Goal: Consume media (video, audio)

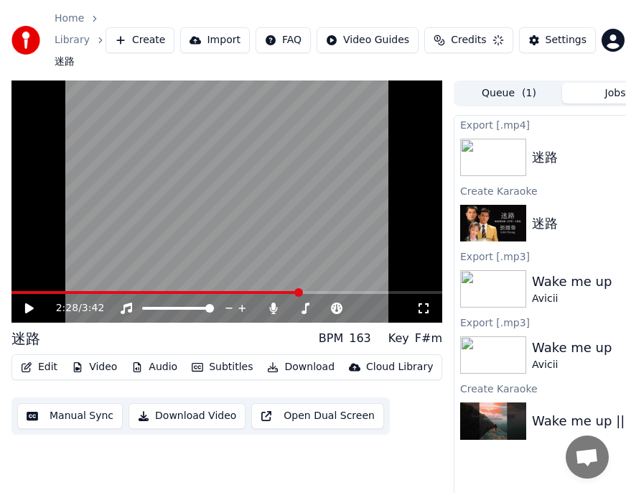
scroll to position [0, 151]
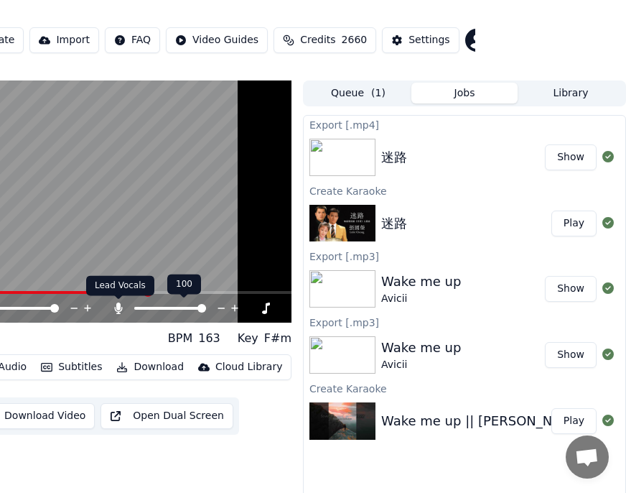
click at [119, 310] on icon at bounding box center [119, 307] width 8 height 11
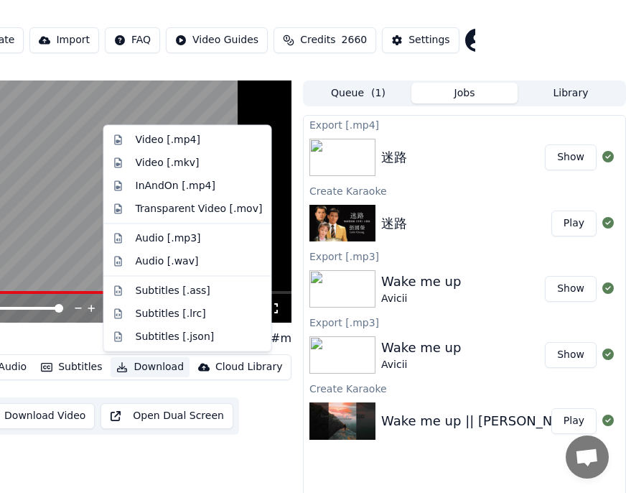
click at [144, 366] on button "Download" at bounding box center [150, 367] width 79 height 20
click at [152, 141] on div "Video [.mp4]" at bounding box center [168, 140] width 65 height 14
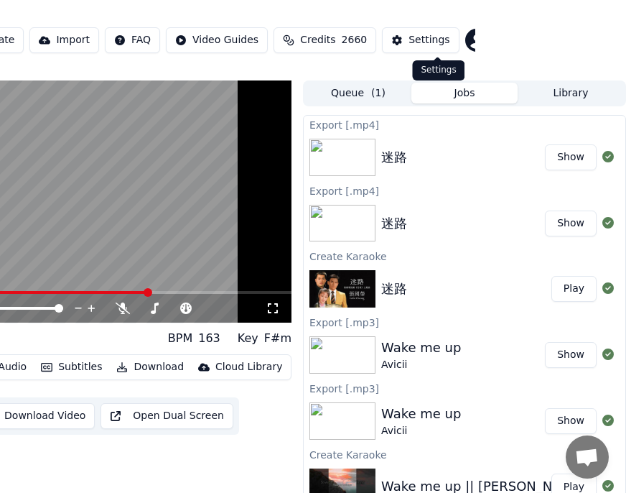
click at [437, 43] on div "Settings" at bounding box center [429, 40] width 41 height 14
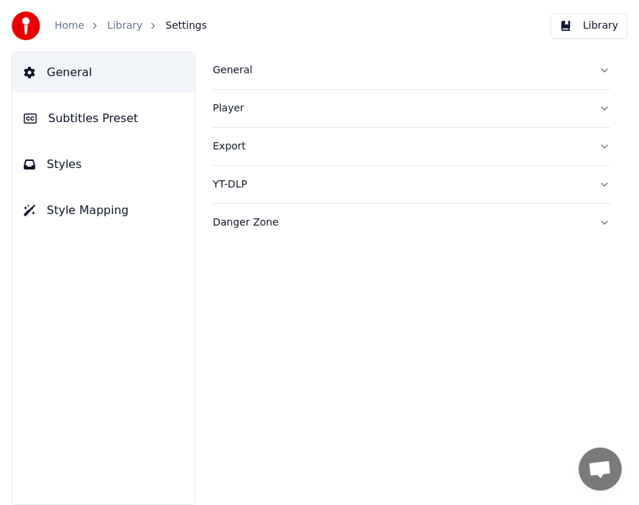
click at [67, 170] on span "Styles" at bounding box center [64, 164] width 35 height 17
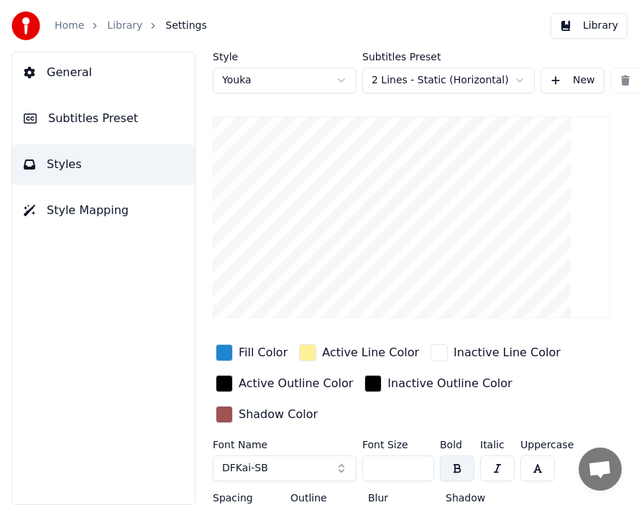
drag, startPoint x: 401, startPoint y: 467, endPoint x: 355, endPoint y: 467, distance: 46.7
click at [355, 467] on div "Font Name DFKai-SB Font Size *** Bold Italic Uppercase Spacing * Outline * Blur…" at bounding box center [411, 490] width 397 height 101
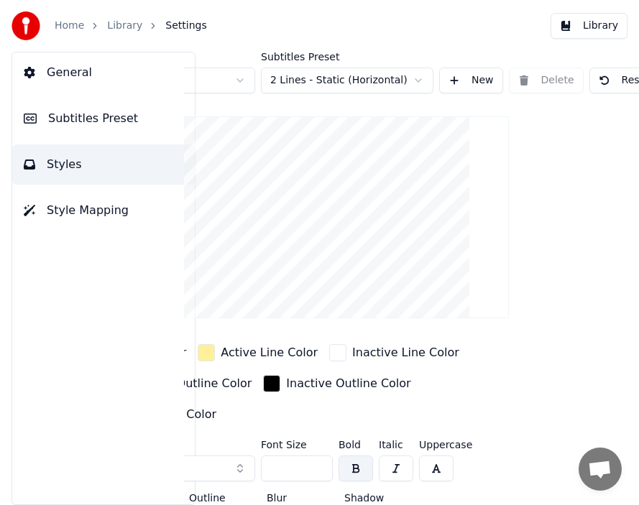
scroll to position [0, 219]
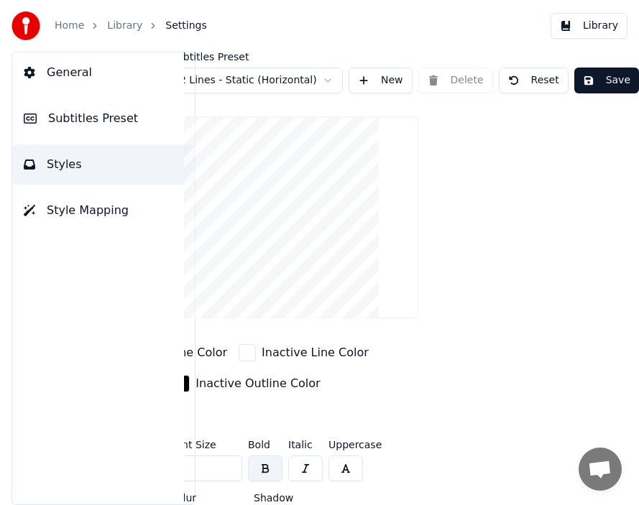
type input "***"
click at [588, 84] on button "Save" at bounding box center [606, 81] width 65 height 26
click at [126, 25] on link "Library" at bounding box center [124, 26] width 35 height 14
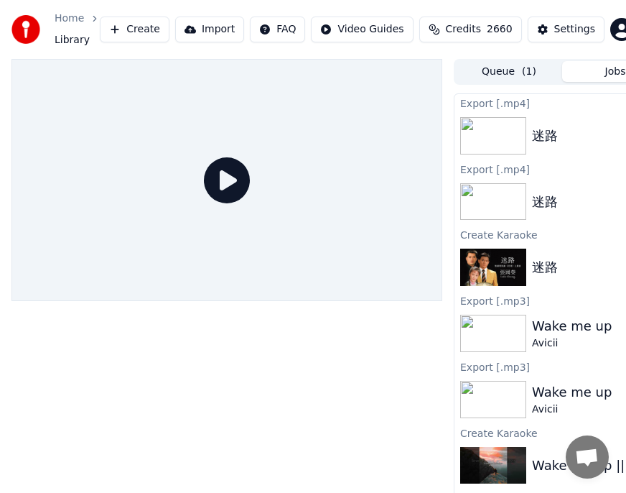
click at [583, 29] on div "Settings" at bounding box center [574, 29] width 41 height 14
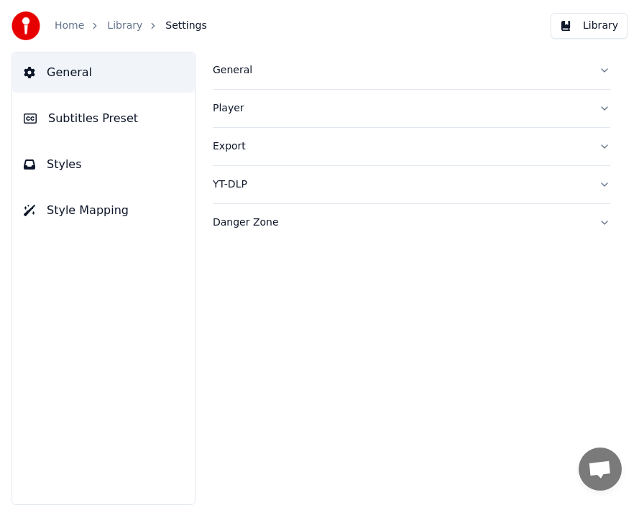
click at [69, 162] on span "Styles" at bounding box center [64, 164] width 35 height 17
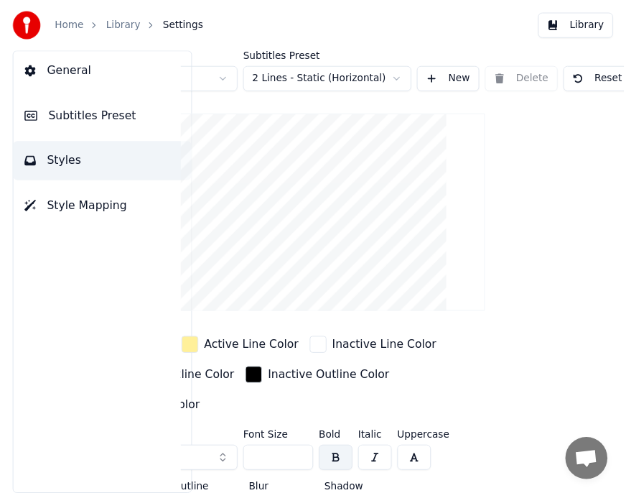
scroll to position [0, 219]
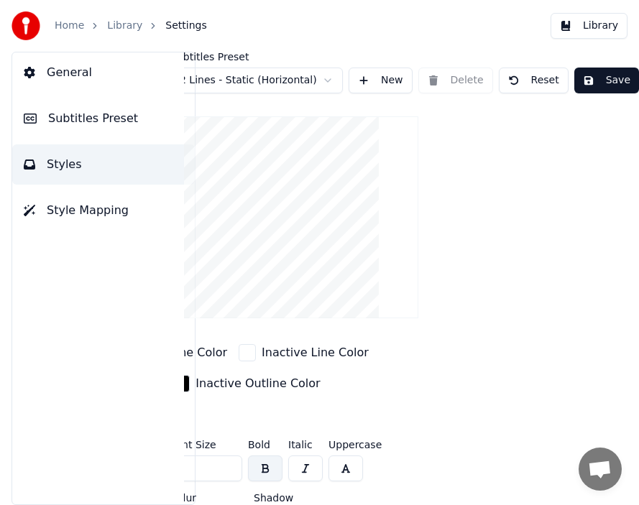
click at [590, 82] on button "Save" at bounding box center [606, 81] width 65 height 26
click at [125, 21] on link "Library" at bounding box center [124, 26] width 35 height 14
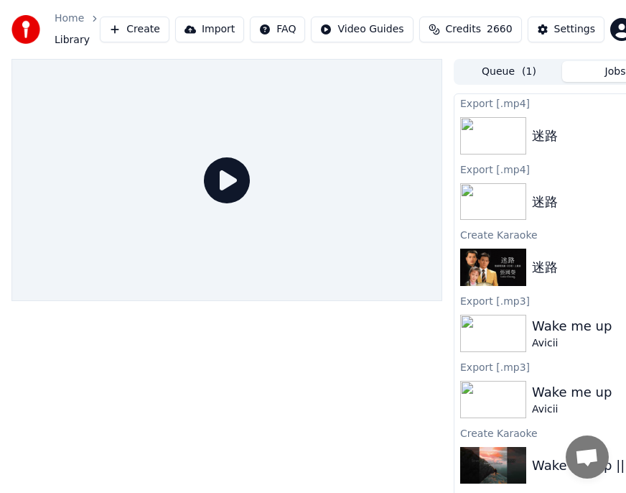
scroll to position [0, 151]
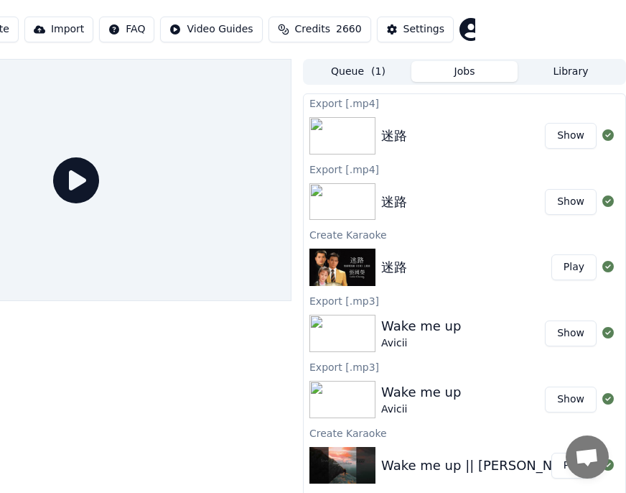
click at [578, 271] on button "Play" at bounding box center [574, 267] width 45 height 26
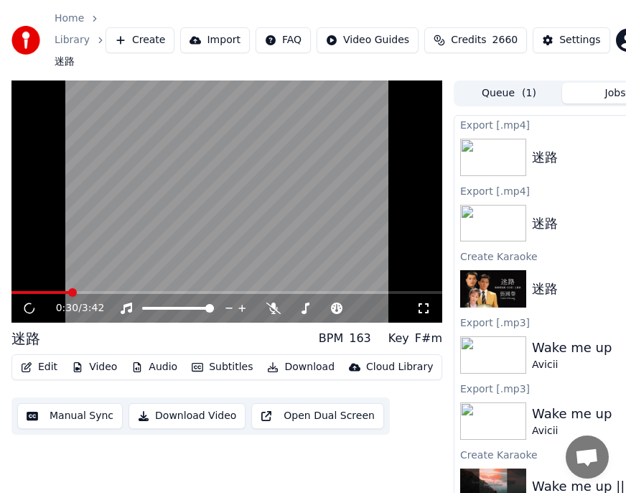
click at [70, 291] on span at bounding box center [226, 292] width 431 height 3
click at [424, 308] on icon at bounding box center [424, 307] width 14 height 11
click at [292, 368] on button "Download" at bounding box center [300, 367] width 79 height 20
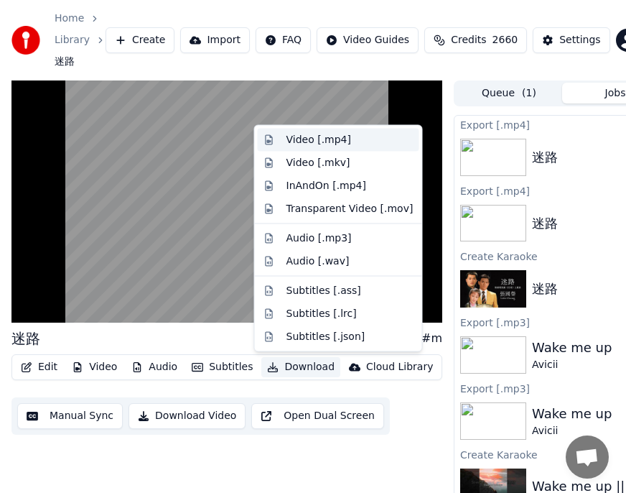
click at [305, 139] on div "Video [.mp4]" at bounding box center [319, 140] width 65 height 14
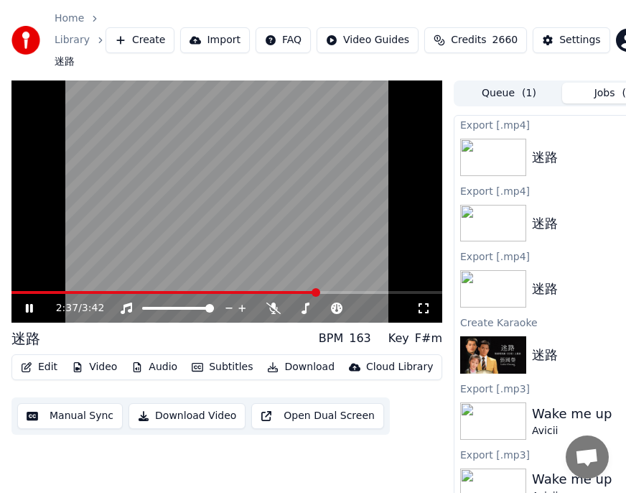
click at [30, 312] on icon at bounding box center [29, 308] width 7 height 9
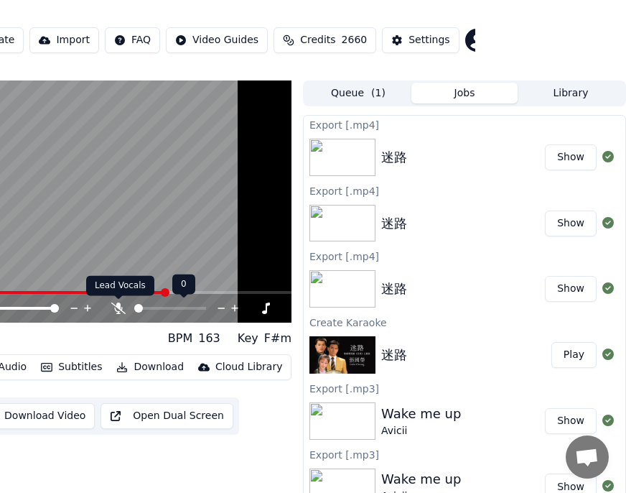
click at [119, 307] on icon at bounding box center [118, 307] width 14 height 11
click at [154, 366] on button "Download" at bounding box center [150, 367] width 79 height 20
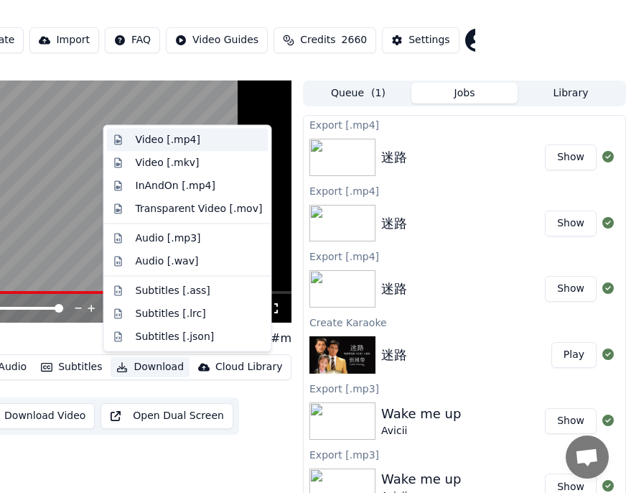
click at [154, 141] on div "Video [.mp4]" at bounding box center [168, 140] width 65 height 14
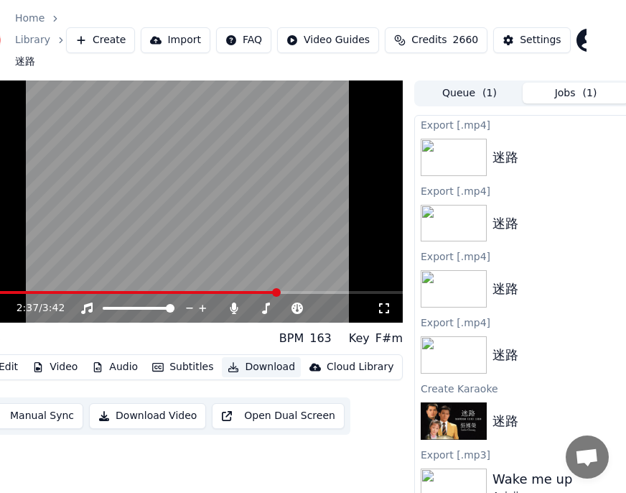
scroll to position [0, 0]
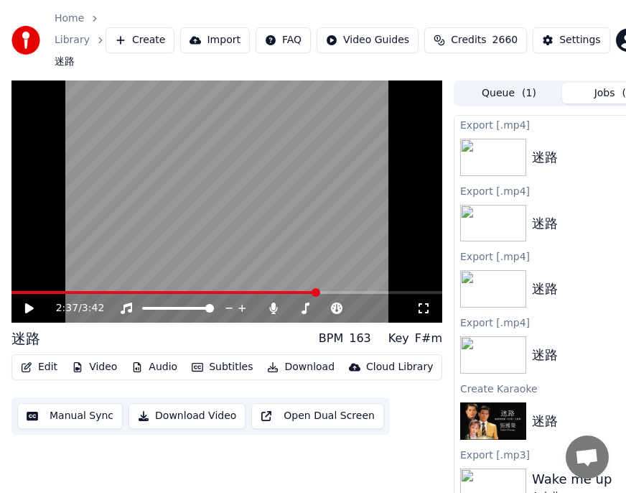
click at [271, 367] on icon "button" at bounding box center [272, 367] width 11 height 10
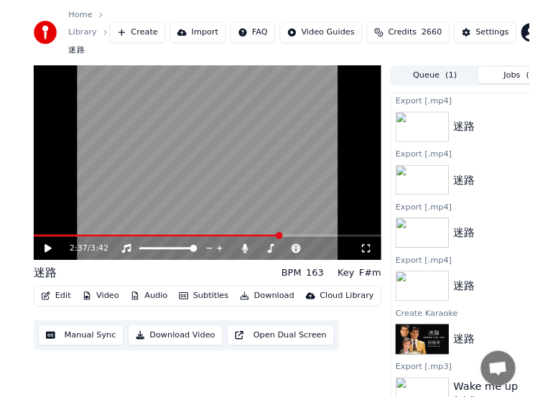
scroll to position [0, 151]
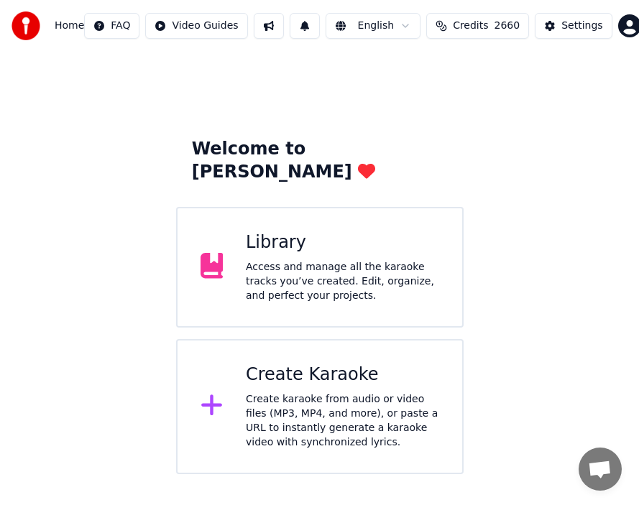
click at [323, 231] on div "Library" at bounding box center [342, 242] width 193 height 23
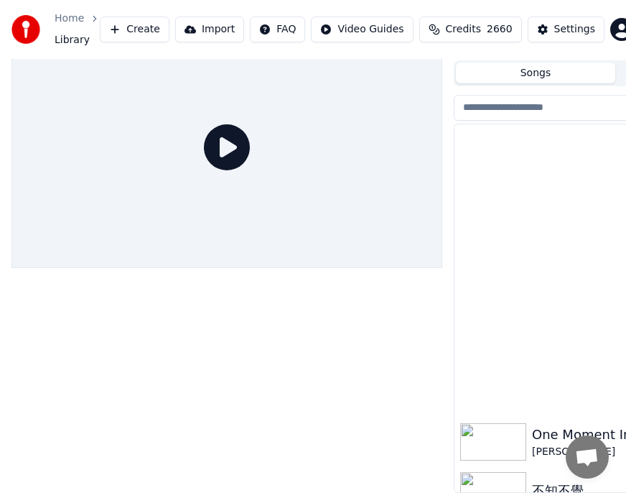
scroll to position [311, 0]
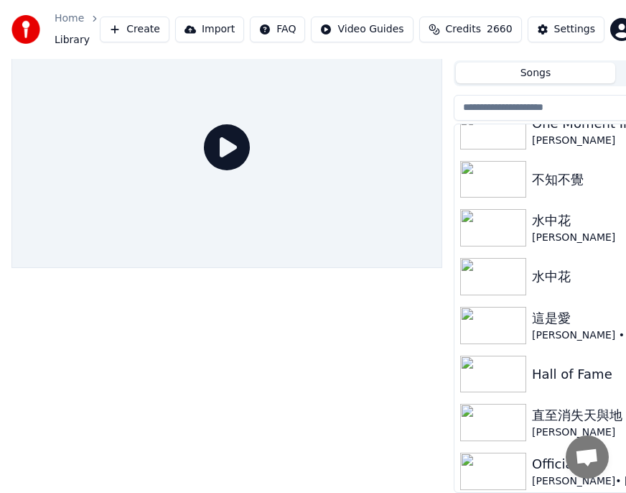
click at [506, 273] on img at bounding box center [493, 276] width 66 height 37
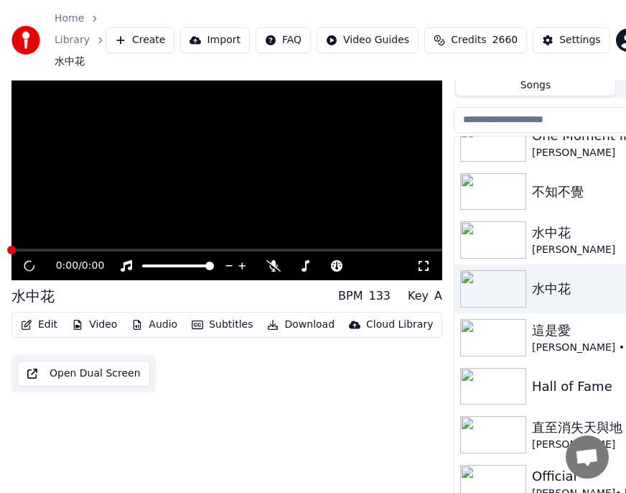
scroll to position [64, 0]
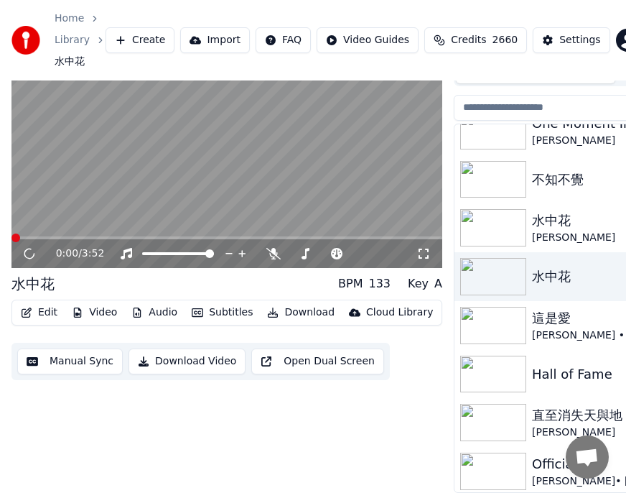
click at [501, 222] on img at bounding box center [493, 227] width 66 height 37
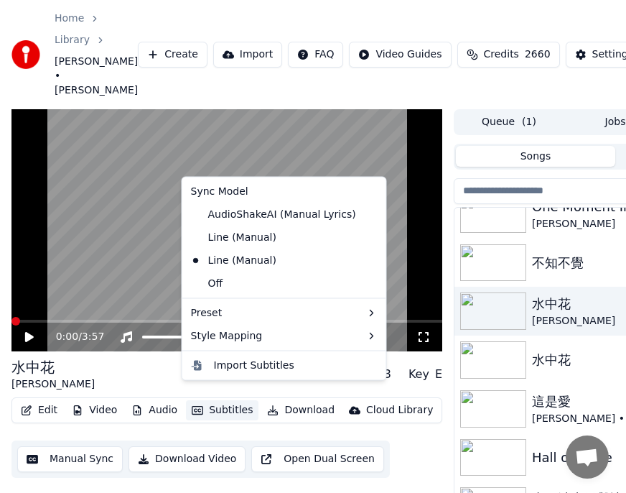
click at [231, 400] on button "Subtitles" at bounding box center [222, 410] width 73 height 20
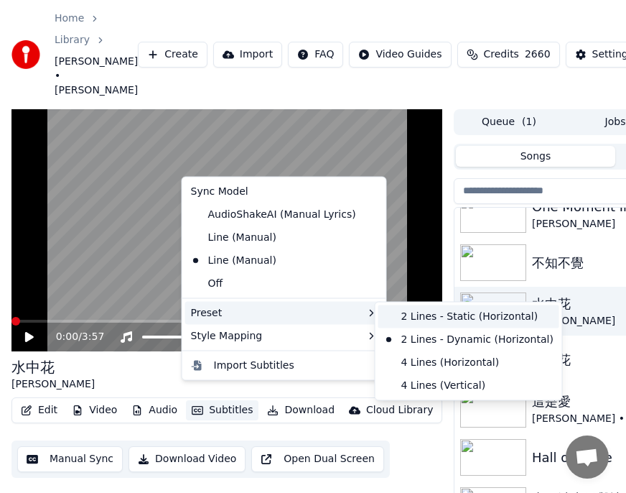
click at [416, 312] on div "2 Lines - Static (Horizontal)" at bounding box center [469, 316] width 181 height 23
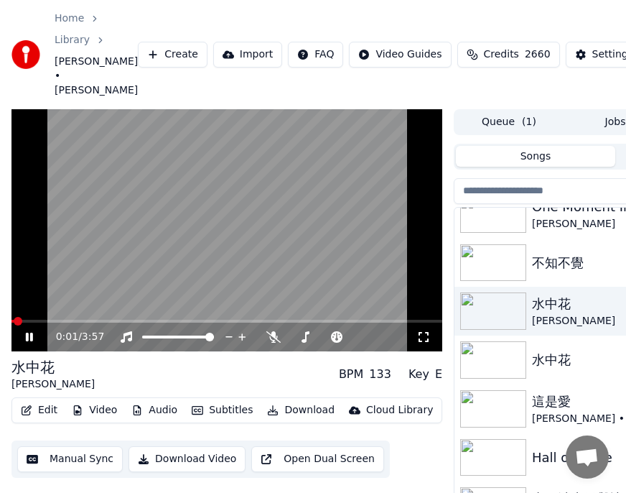
drag, startPoint x: 22, startPoint y: 304, endPoint x: 69, endPoint y: 305, distance: 47.4
click at [69, 305] on div "0:01 / 3:57" at bounding box center [226, 230] width 431 height 243
click at [60, 320] on span at bounding box center [226, 321] width 431 height 3
click at [29, 332] on icon at bounding box center [29, 337] width 9 height 10
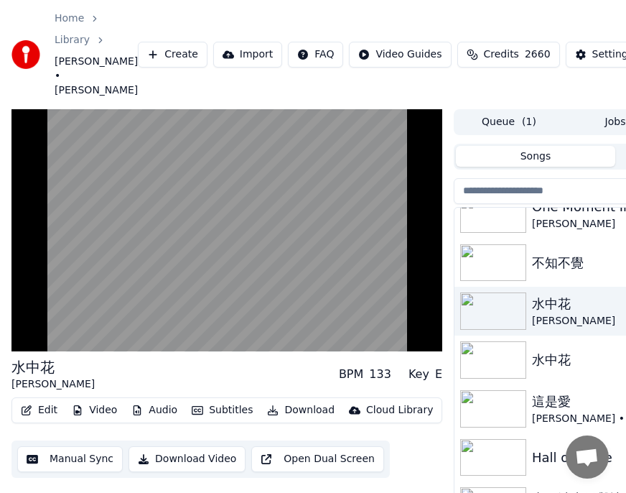
click at [221, 400] on button "Subtitles" at bounding box center [222, 410] width 73 height 20
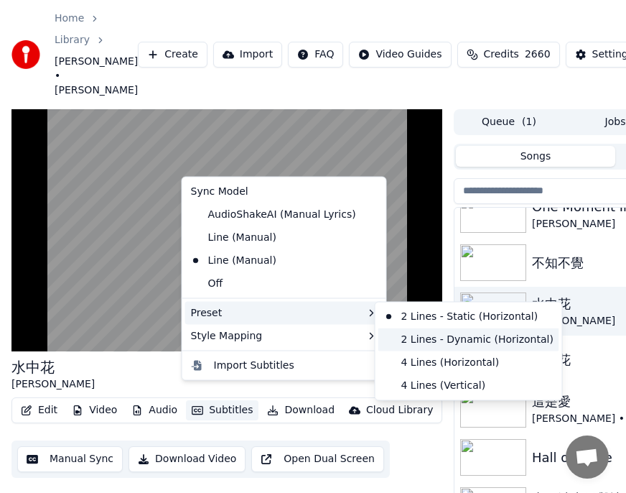
click at [431, 339] on div "2 Lines - Dynamic (Horizontal)" at bounding box center [469, 339] width 181 height 23
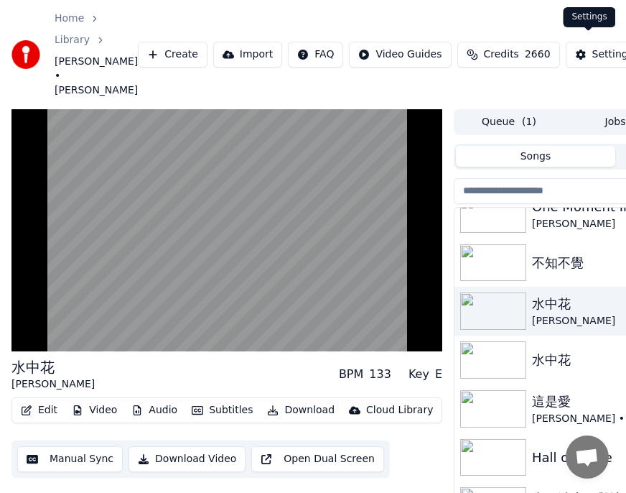
click at [593, 47] on div "Settings" at bounding box center [613, 54] width 41 height 14
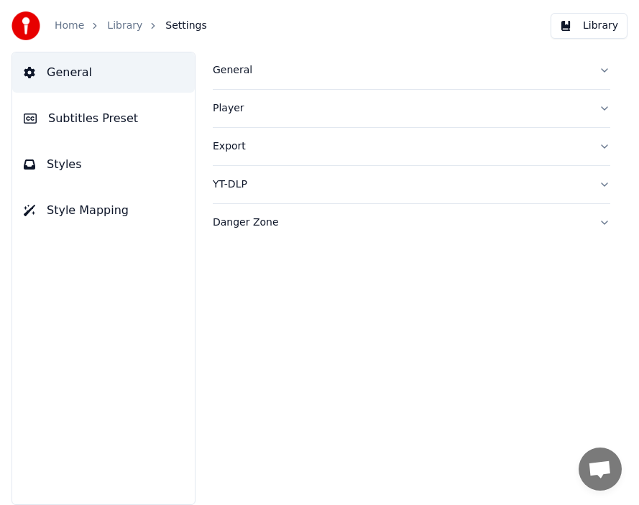
click at [66, 166] on span "Styles" at bounding box center [64, 164] width 35 height 17
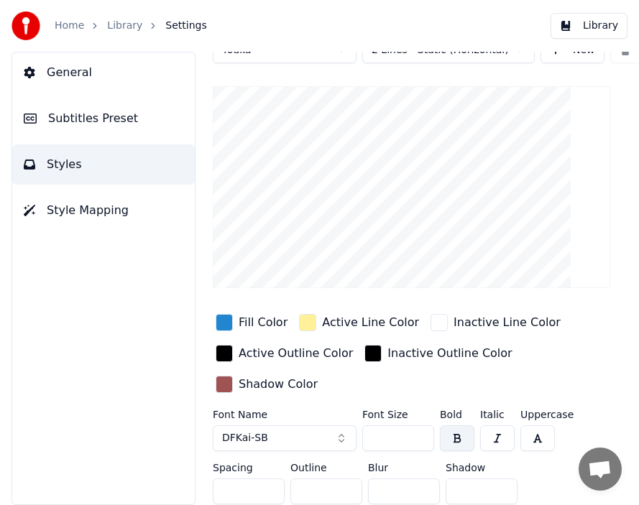
scroll to position [45, 0]
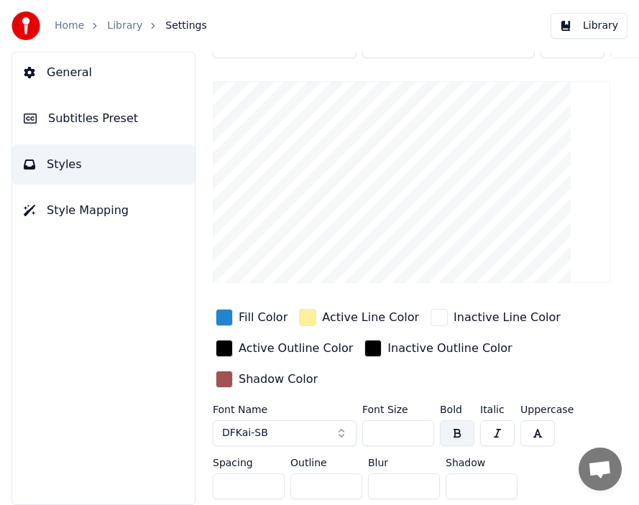
click at [89, 119] on span "Subtitles Preset" at bounding box center [93, 118] width 90 height 17
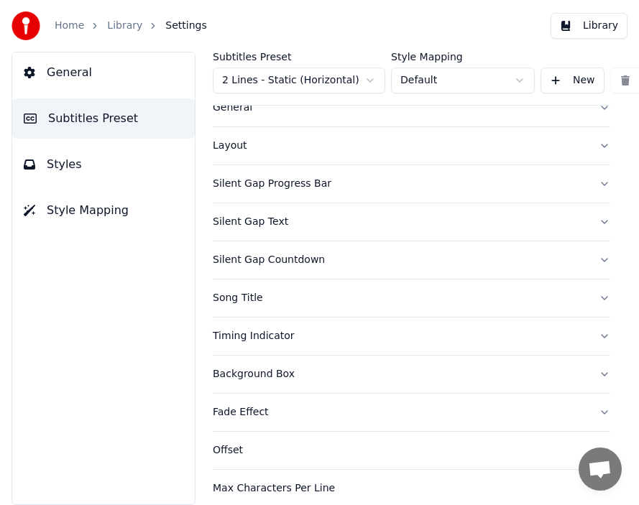
click at [236, 145] on div "Layout" at bounding box center [400, 146] width 374 height 14
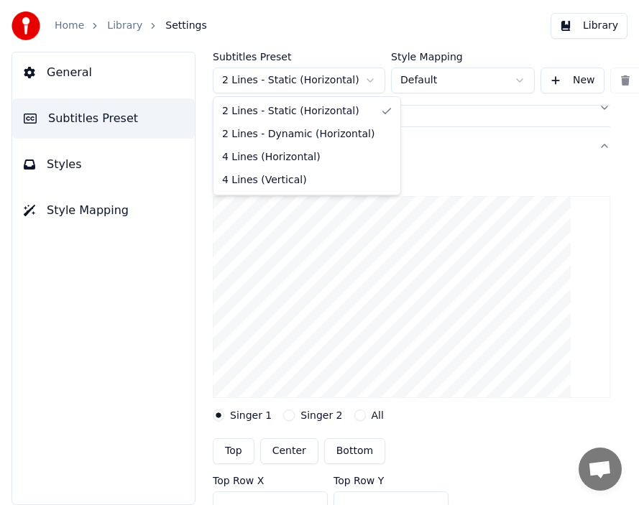
click at [370, 81] on html "Home Library Settings Library General Subtitles Preset Styles Style Mapping Sub…" at bounding box center [319, 252] width 639 height 505
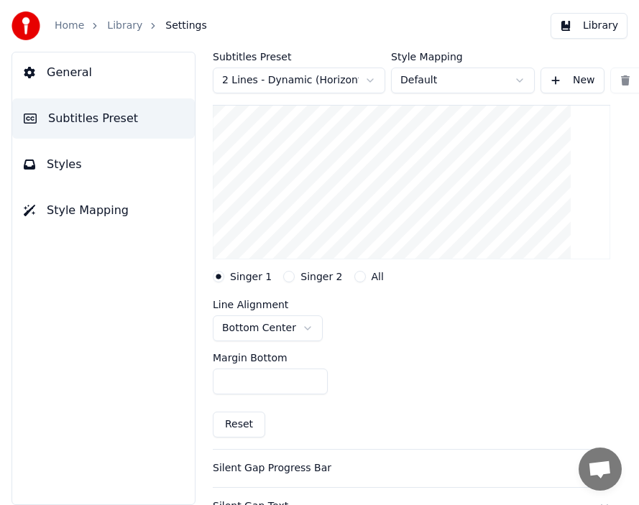
scroll to position [202, 0]
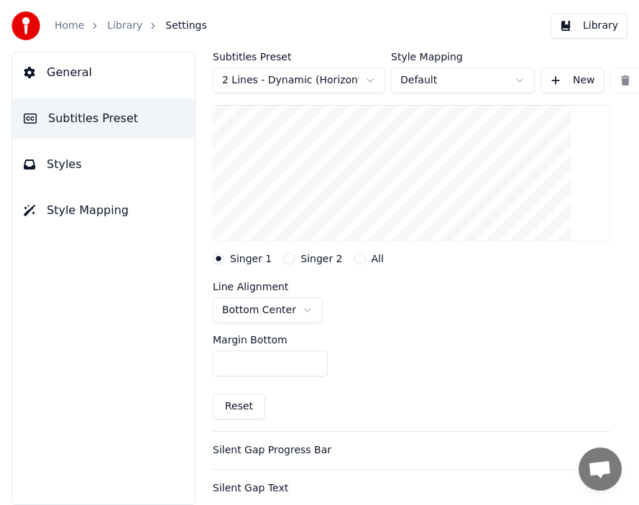
drag, startPoint x: 223, startPoint y: 361, endPoint x: 232, endPoint y: 362, distance: 9.4
click at [232, 362] on input "***" at bounding box center [270, 363] width 115 height 26
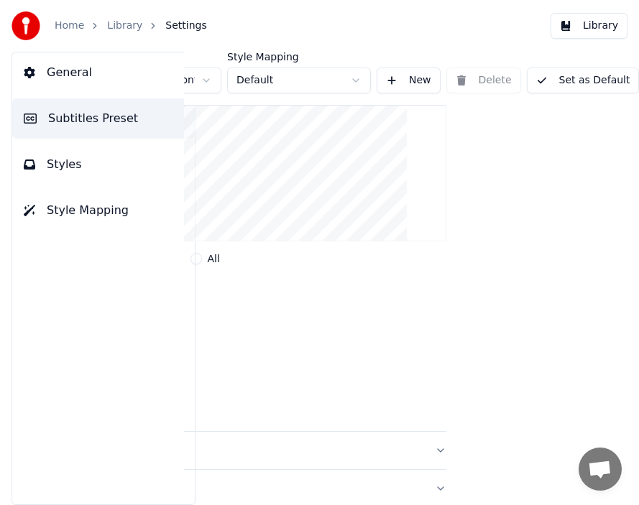
type input "***"
click at [567, 80] on button "Set as Default" at bounding box center [582, 81] width 113 height 26
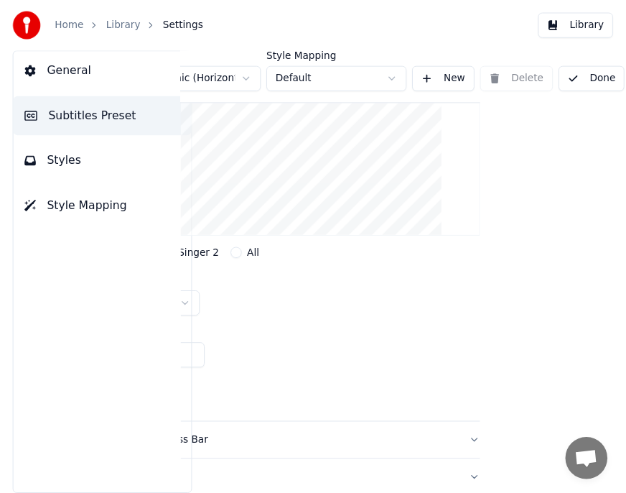
scroll to position [202, 145]
click at [591, 80] on button "Done" at bounding box center [605, 81] width 68 height 26
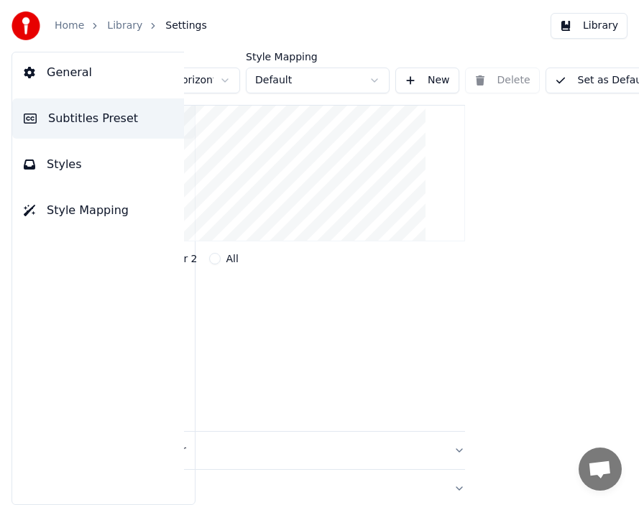
click at [596, 82] on button "Set as Default" at bounding box center [601, 81] width 113 height 26
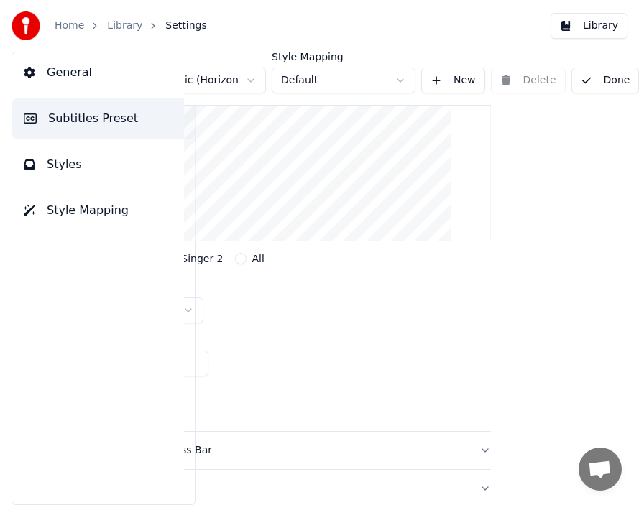
click at [596, 82] on button "Done" at bounding box center [605, 81] width 68 height 26
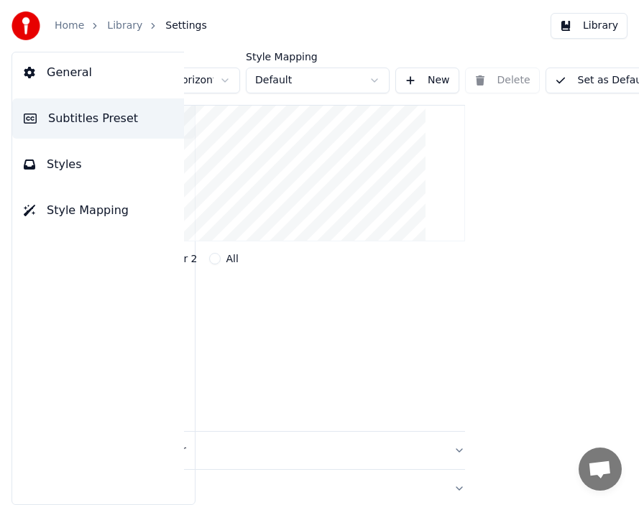
click at [129, 29] on link "Library" at bounding box center [124, 26] width 35 height 14
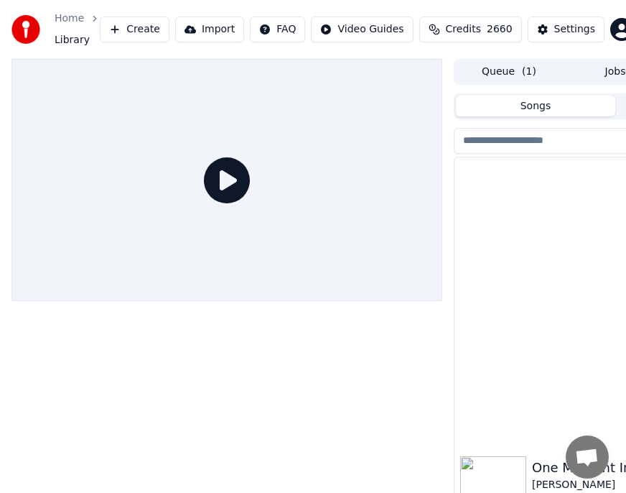
scroll to position [311, 0]
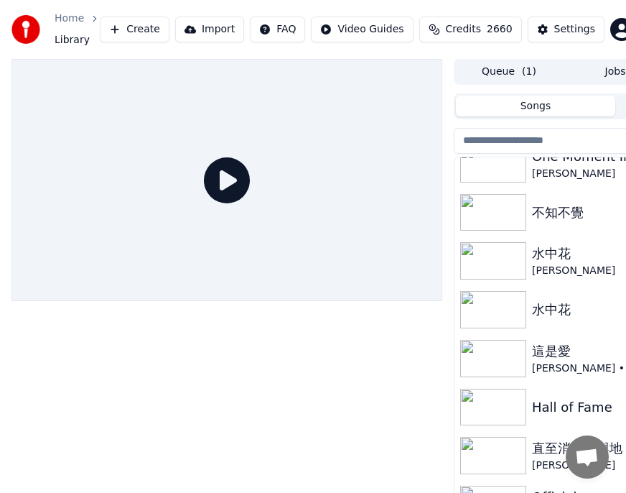
click at [503, 313] on img at bounding box center [493, 309] width 66 height 37
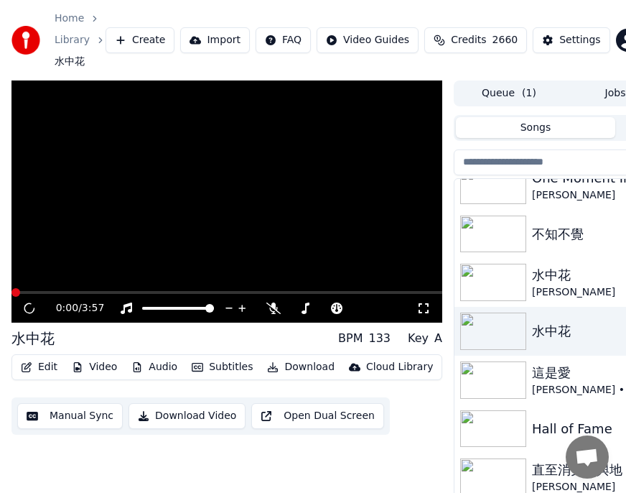
click at [501, 278] on img at bounding box center [493, 282] width 66 height 37
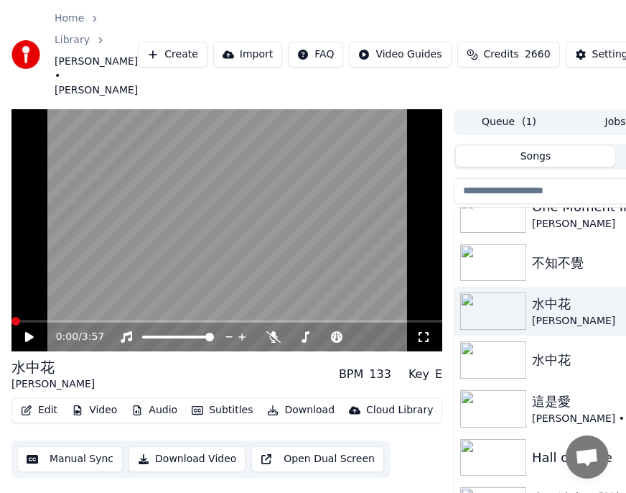
click at [30, 332] on icon at bounding box center [29, 337] width 9 height 10
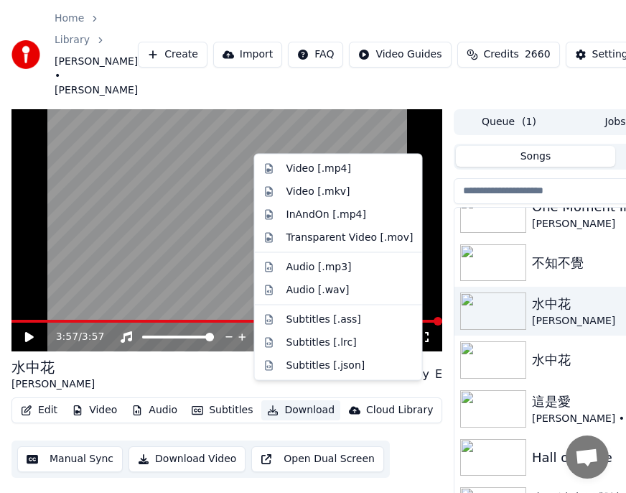
click at [287, 400] on button "Download" at bounding box center [300, 410] width 79 height 20
click at [298, 170] on div "Video [.mp4]" at bounding box center [319, 169] width 65 height 14
